Goal: Navigation & Orientation: Find specific page/section

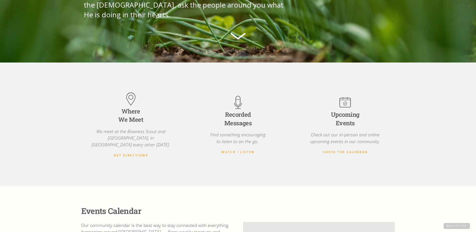
scroll to position [132, 0]
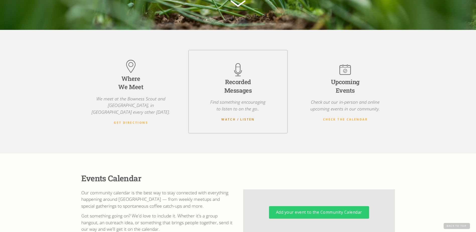
click at [239, 117] on strong "Watch / Listen" at bounding box center [237, 119] width 33 height 4
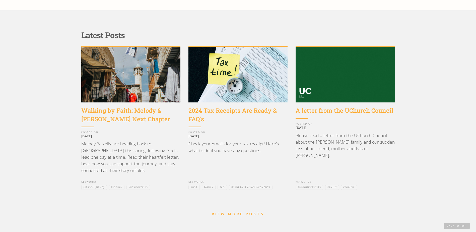
scroll to position [427, 0]
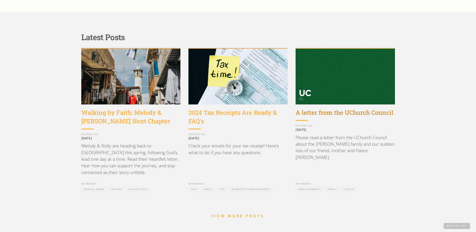
click at [338, 108] on div "A letter from the UChurch Council" at bounding box center [344, 112] width 99 height 9
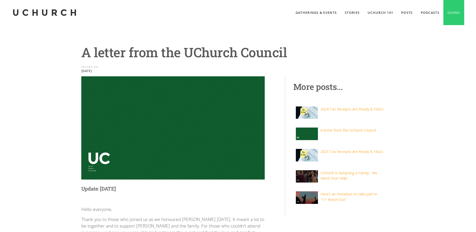
drag, startPoint x: 475, startPoint y: 25, endPoint x: 475, endPoint y: 32, distance: 7.0
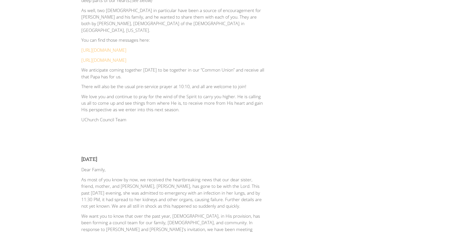
scroll to position [796, 0]
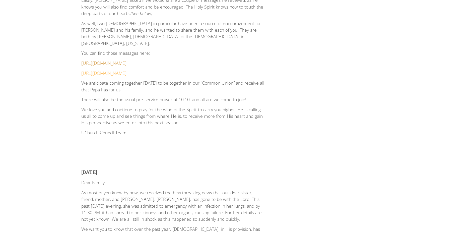
click at [126, 60] on link "https://www.youtube.com/watch?app=desktop&v=Pi87Q6tnYmo" at bounding box center [103, 63] width 45 height 6
click at [126, 70] on link "https://www.youtube.com/watch?v=USfftDqIx0Q&t=1618s" at bounding box center [103, 73] width 45 height 6
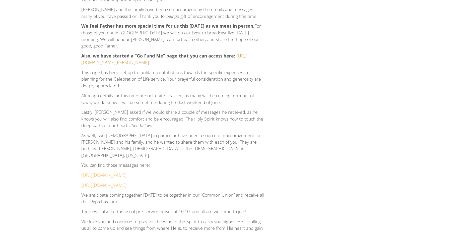
click at [143, 55] on link "https://www.gofundme.com/f/jennifer-reding" at bounding box center [164, 59] width 166 height 13
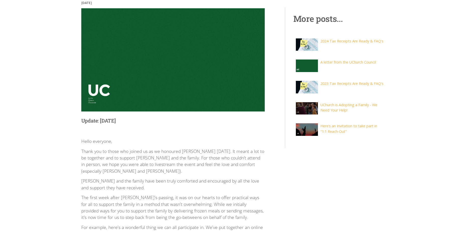
scroll to position [0, 0]
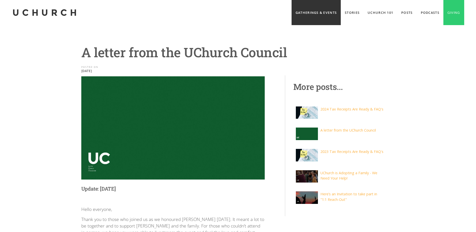
click at [321, 15] on link "Gatherings & Events" at bounding box center [315, 12] width 49 height 25
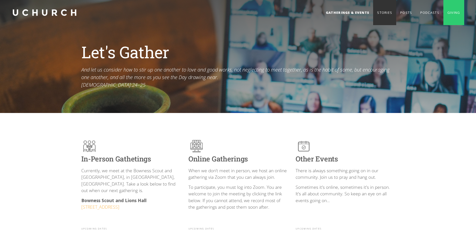
click at [387, 13] on link "Stories" at bounding box center [384, 12] width 23 height 25
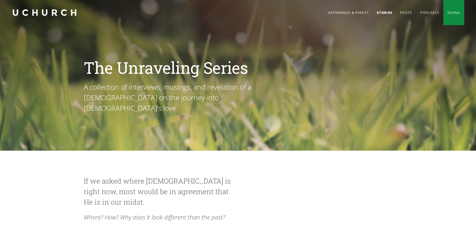
click at [447, 14] on link "Giving" at bounding box center [453, 12] width 21 height 25
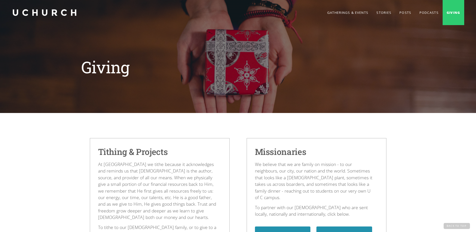
click at [39, 14] on link "home" at bounding box center [44, 12] width 65 height 25
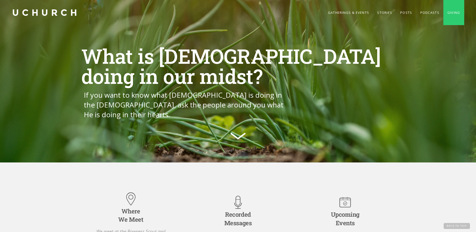
scroll to position [103, 0]
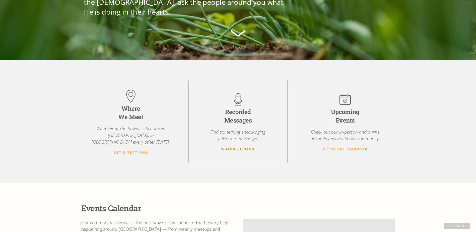
click at [233, 147] on strong "Watch / Listen" at bounding box center [237, 149] width 33 height 4
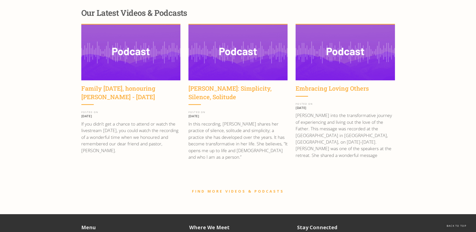
scroll to position [679, 0]
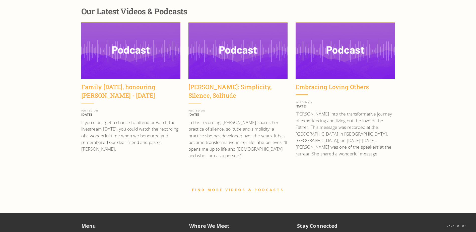
click at [154, 62] on img at bounding box center [130, 51] width 99 height 56
click at [329, 83] on div "Embracing Loving Others" at bounding box center [331, 87] width 73 height 9
click at [192, 52] on img at bounding box center [237, 51] width 99 height 56
click at [119, 58] on img at bounding box center [130, 51] width 99 height 56
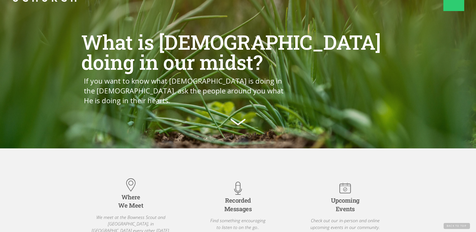
scroll to position [0, 0]
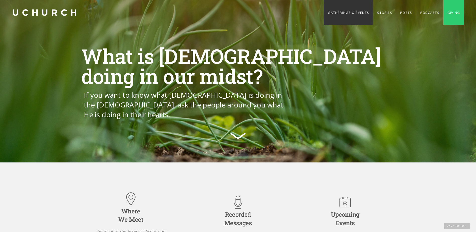
click at [342, 10] on link "Gatherings & Events" at bounding box center [348, 12] width 49 height 25
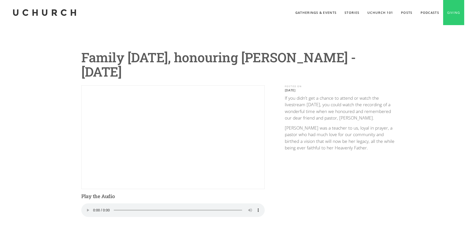
scroll to position [28, 0]
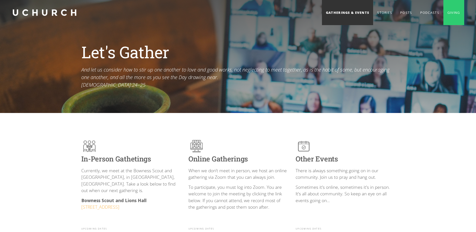
click at [343, 14] on link "Gatherings & Events" at bounding box center [347, 12] width 51 height 25
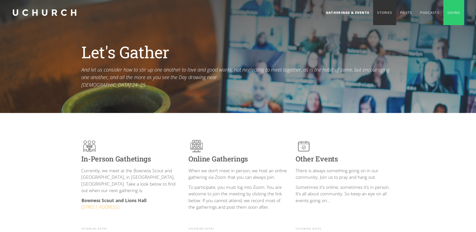
click at [381, 14] on link "Stories" at bounding box center [384, 12] width 23 height 25
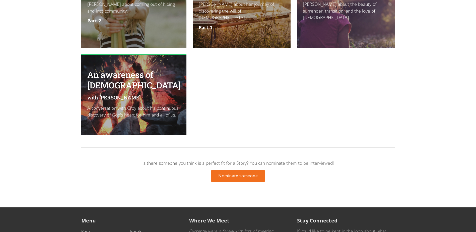
scroll to position [821, 0]
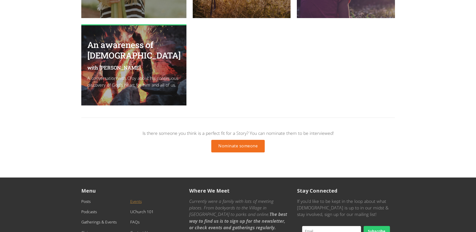
click at [133, 198] on link "Events" at bounding box center [136, 201] width 12 height 6
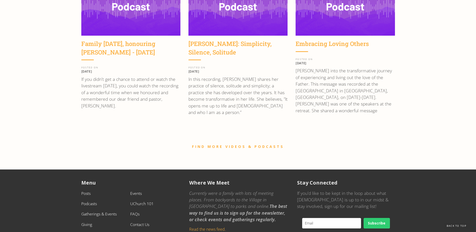
scroll to position [743, 0]
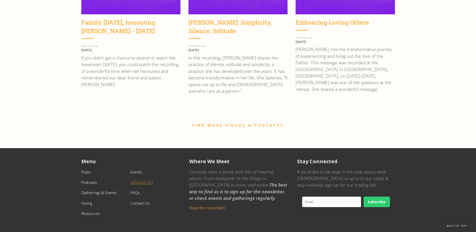
click at [149, 179] on link "UChurch 101" at bounding box center [141, 182] width 23 height 6
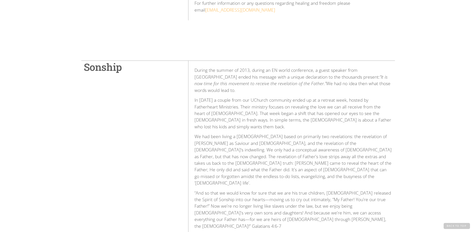
scroll to position [1046, 0]
